Goal: Information Seeking & Learning: Find specific fact

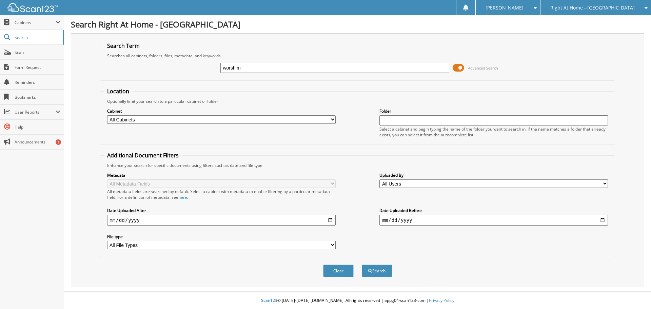
type input "worshim"
click at [362, 264] on button "Search" at bounding box center [377, 270] width 31 height 13
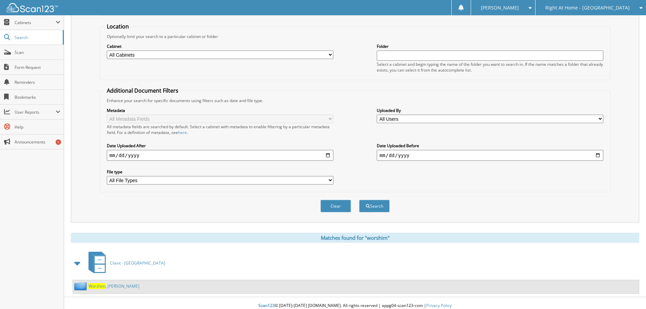
scroll to position [70, 0]
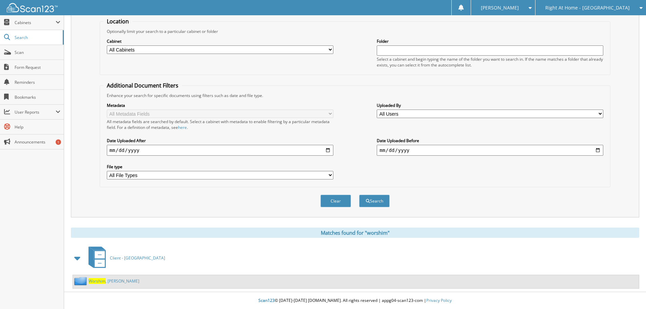
click at [111, 282] on link "[PERSON_NAME]" at bounding box center [113, 281] width 51 height 6
